Goal: Task Accomplishment & Management: Use online tool/utility

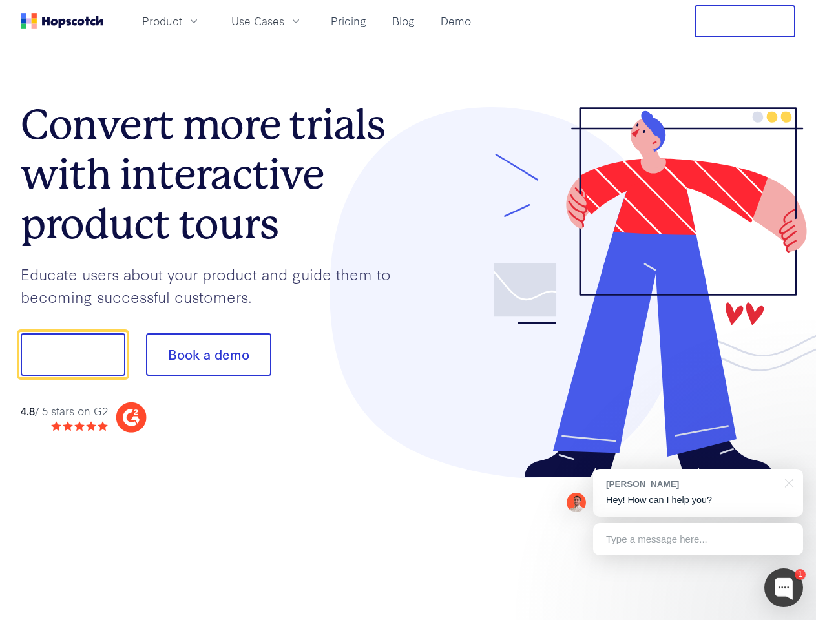
click at [408, 310] on div at bounding box center [601, 292] width 387 height 371
click at [182, 21] on span "Product" at bounding box center [162, 21] width 40 height 16
click at [284, 21] on span "Use Cases" at bounding box center [257, 21] width 53 height 16
click at [745, 21] on button "Free Trial" at bounding box center [744, 21] width 101 height 32
click at [72, 355] on button "Show me!" at bounding box center [73, 354] width 105 height 43
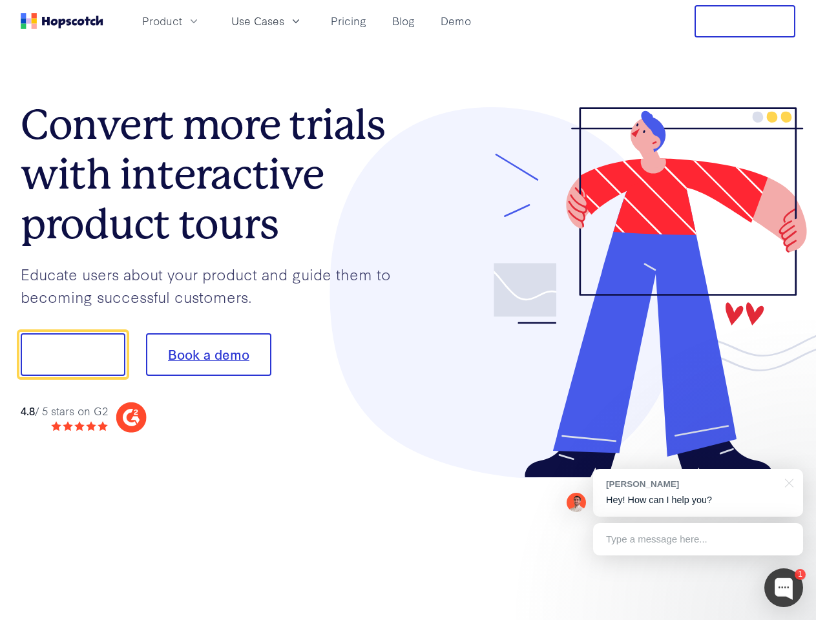
click at [208, 355] on button "Book a demo" at bounding box center [208, 354] width 125 height 43
click at [783, 588] on div at bounding box center [783, 587] width 39 height 39
click at [697, 493] on div "[PERSON_NAME] Hey! How can I help you?" at bounding box center [698, 493] width 210 height 48
click at [787, 482] on div at bounding box center [682, 353] width 242 height 431
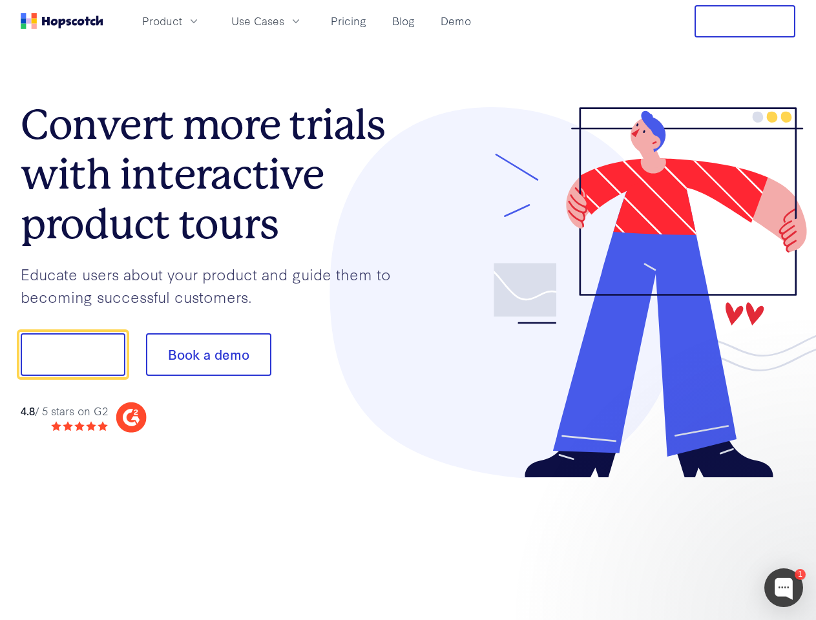
click at [697, 539] on div at bounding box center [682, 353] width 242 height 431
